Goal: Check status: Check status

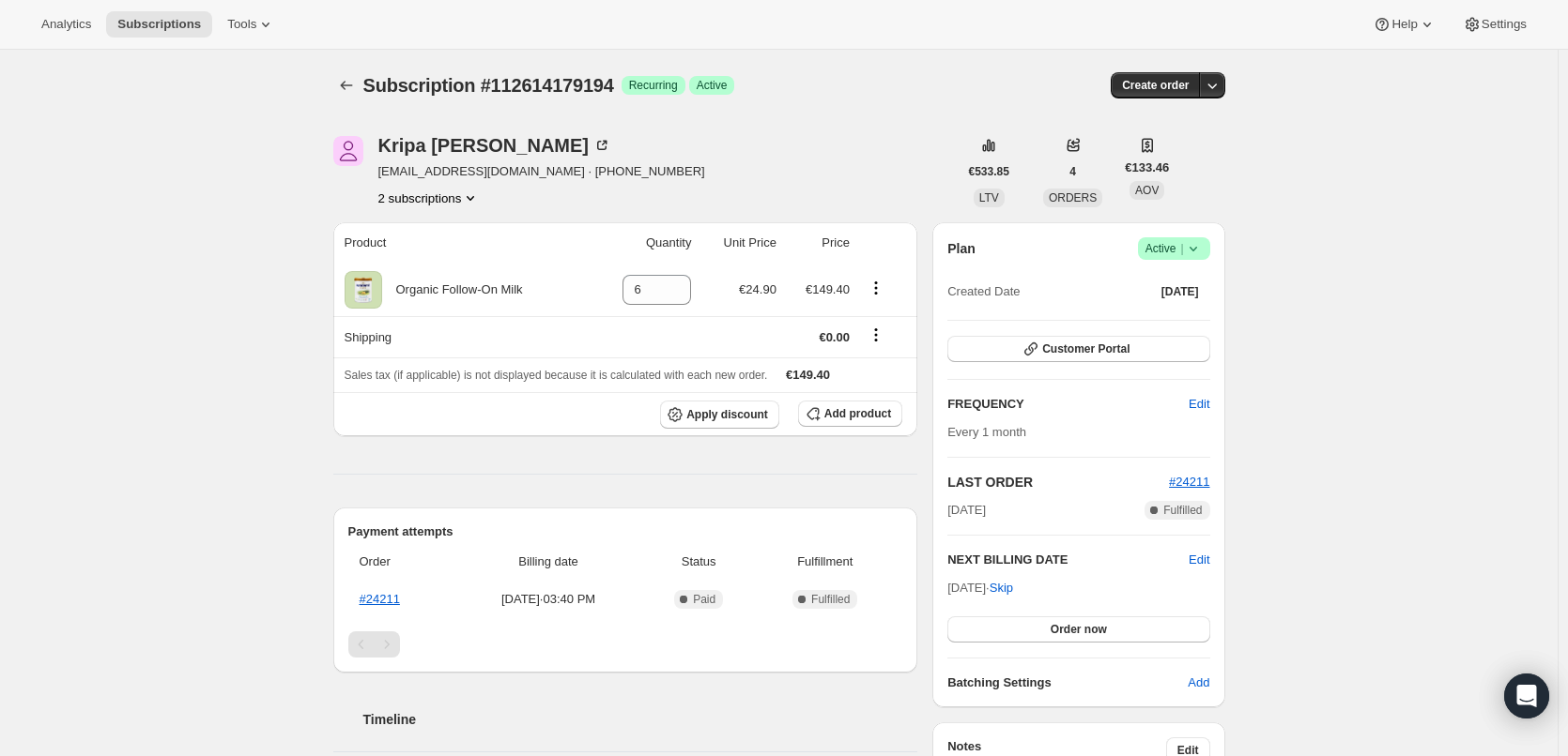
click at [445, 204] on button "2 subscriptions" at bounding box center [429, 198] width 102 height 18
click at [428, 246] on button "111580742010" at bounding box center [435, 232] width 149 height 30
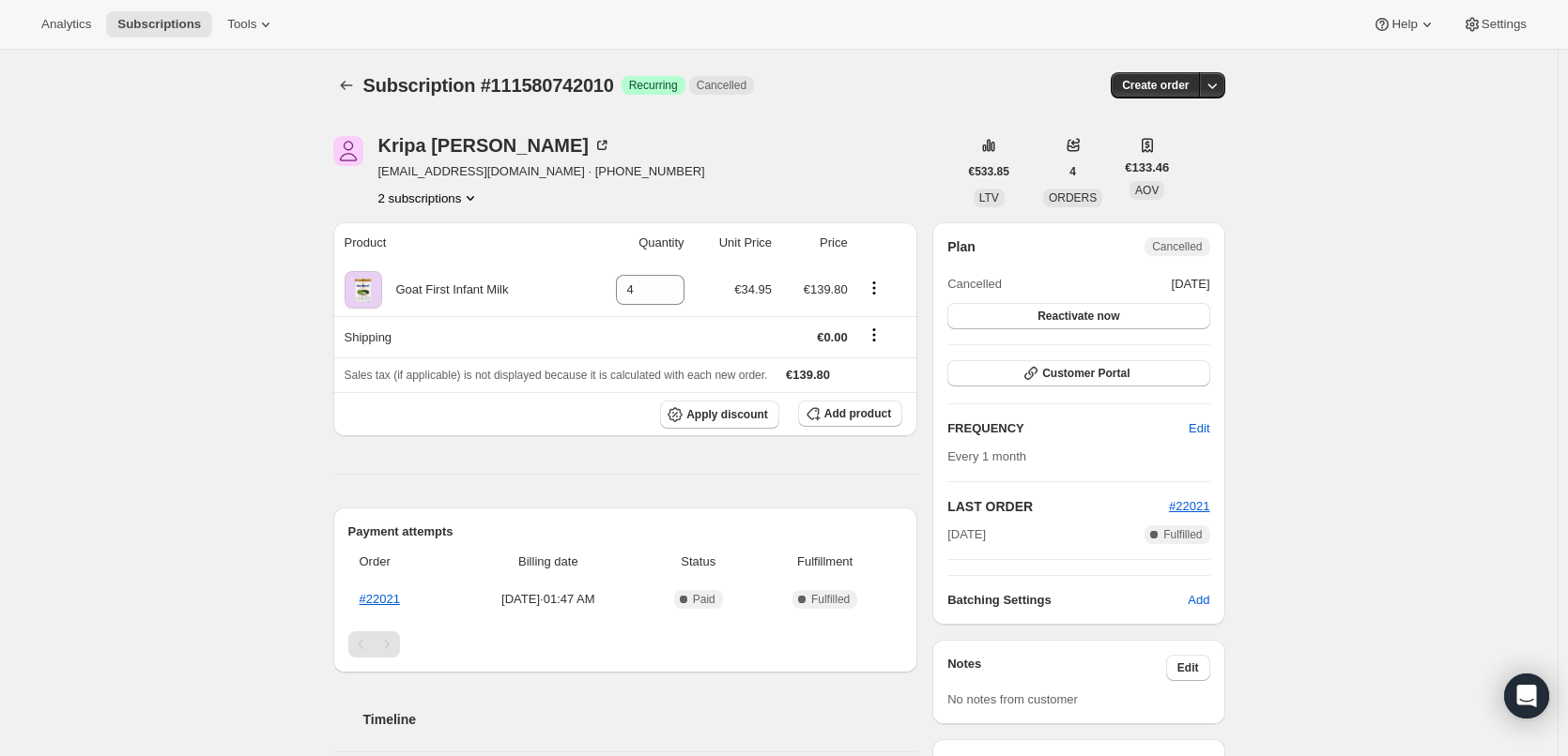
click at [458, 201] on button "2 subscriptions" at bounding box center [429, 198] width 102 height 18
click at [448, 269] on span "112614179194" at bounding box center [435, 265] width 137 height 18
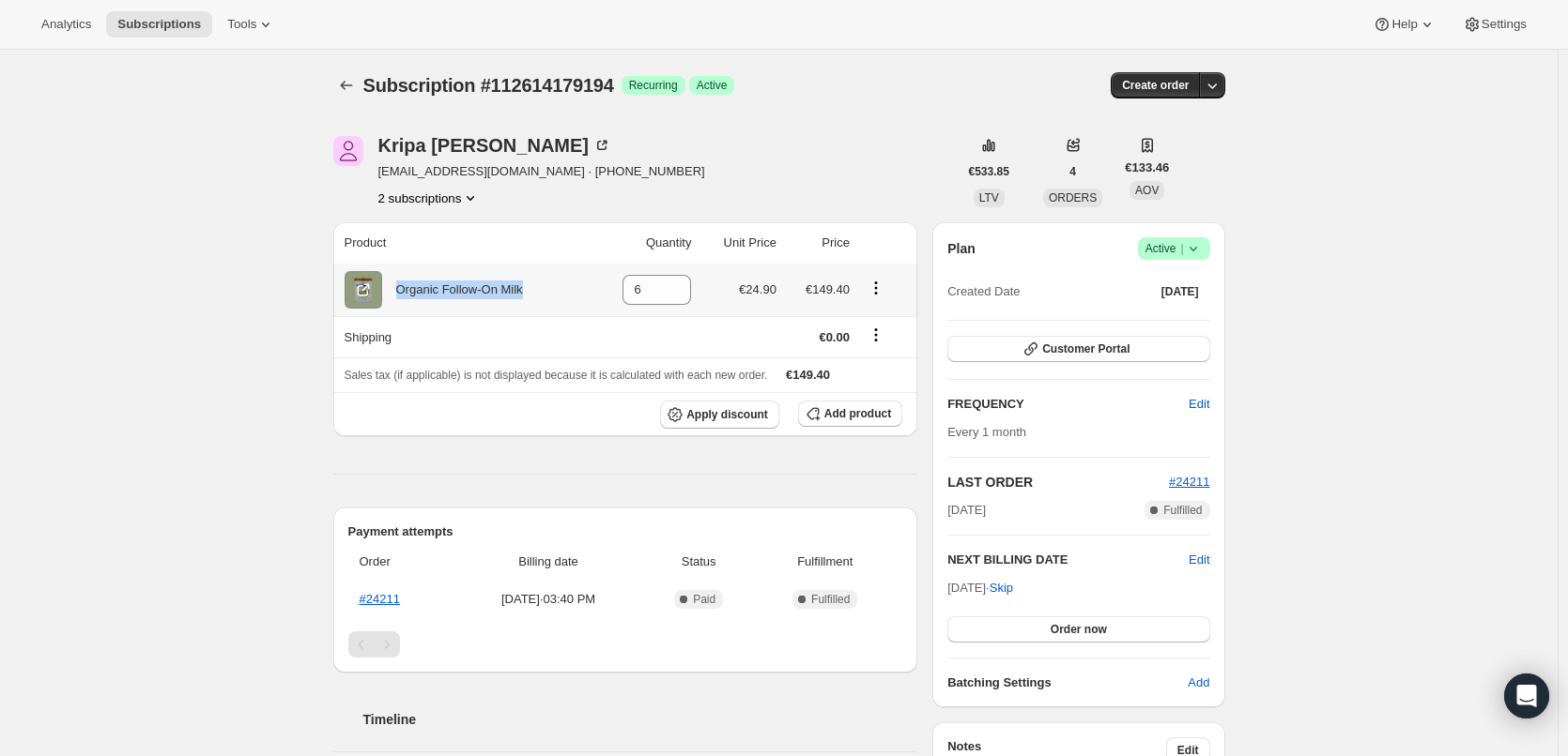
drag, startPoint x: 472, startPoint y: 288, endPoint x: 391, endPoint y: 286, distance: 81.0
click at [391, 286] on div "Organic Follow-On Milk" at bounding box center [465, 289] width 241 height 38
copy div "Organic Follow-On Milk"
click at [1432, 483] on div "Subscription #112614179194. This page is ready Subscription #112614179194 Succe…" at bounding box center [779, 686] width 1557 height 1271
